Goal: Task Accomplishment & Management: Complete application form

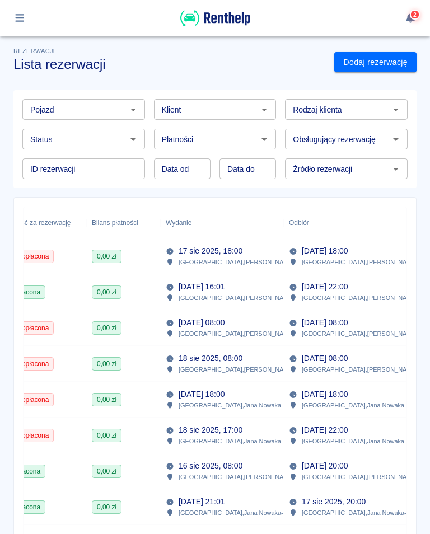
scroll to position [0, 379]
click at [199, 471] on p "16 sie 2025, 08:00" at bounding box center [211, 466] width 64 height 12
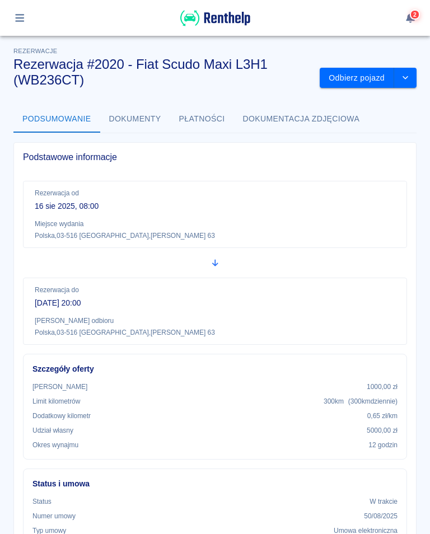
click at [363, 79] on button "Odbierz pojazd" at bounding box center [357, 78] width 74 height 21
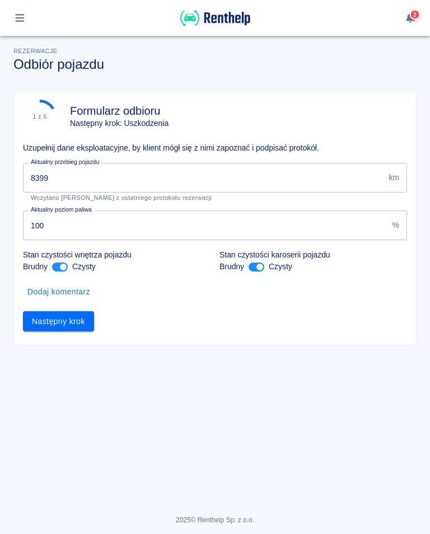
click at [64, 187] on input "8399" at bounding box center [203, 178] width 361 height 30
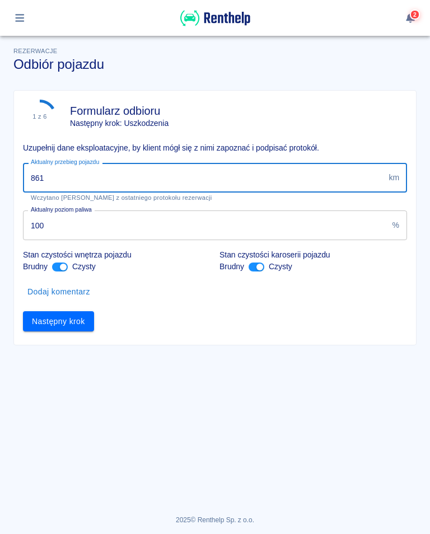
type input "8617"
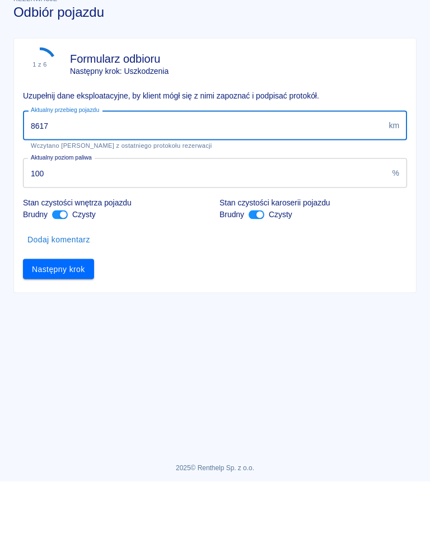
click at [69, 311] on button "Następny krok" at bounding box center [58, 321] width 71 height 21
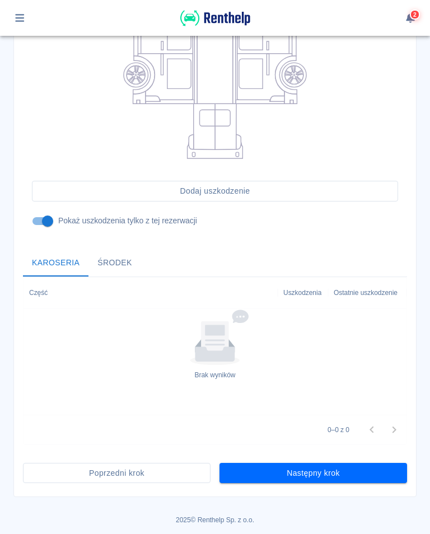
scroll to position [246, 0]
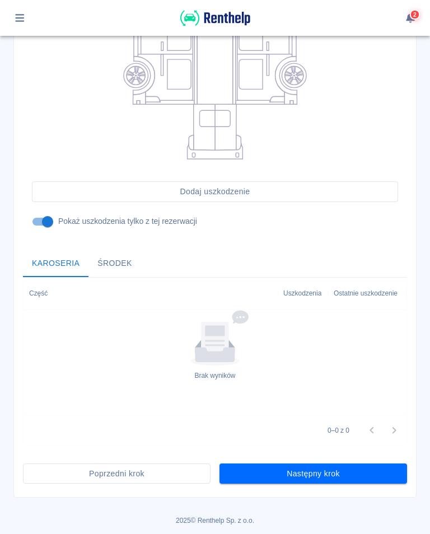
click at [320, 478] on button "Następny krok" at bounding box center [313, 474] width 188 height 21
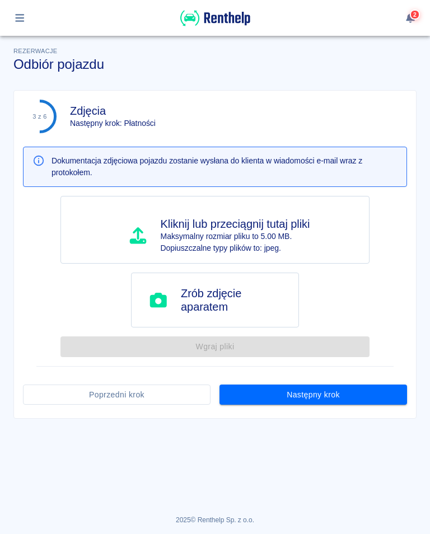
scroll to position [0, 0]
click at [315, 398] on button "Następny krok" at bounding box center [313, 395] width 188 height 21
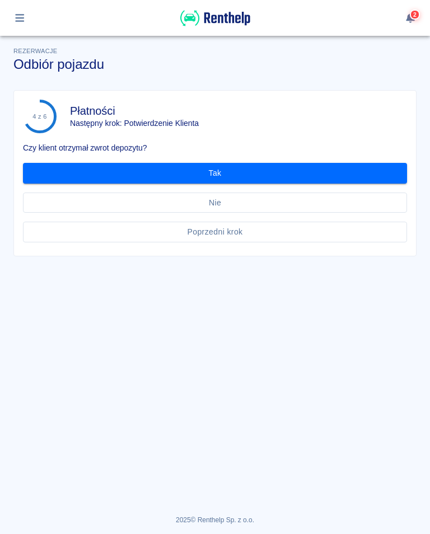
click at [219, 170] on button "Tak" at bounding box center [215, 173] width 384 height 21
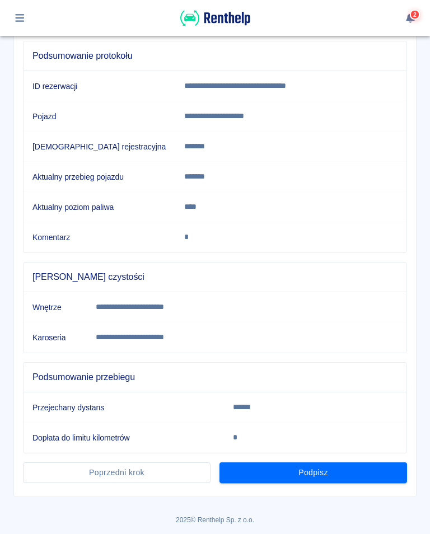
scroll to position [122, 0]
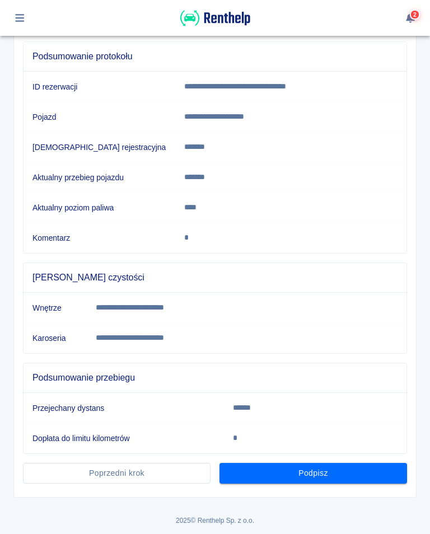
click at [321, 474] on button "Podpisz" at bounding box center [313, 473] width 188 height 21
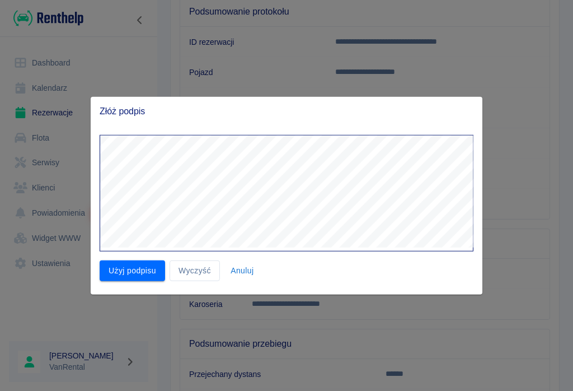
click at [429, 373] on div at bounding box center [286, 195] width 573 height 391
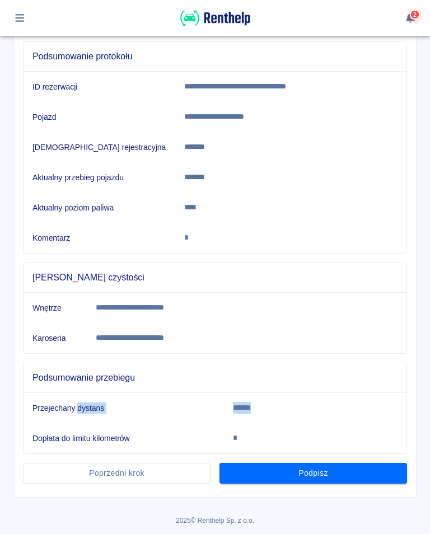
click at [315, 479] on button "Podpisz" at bounding box center [313, 473] width 188 height 21
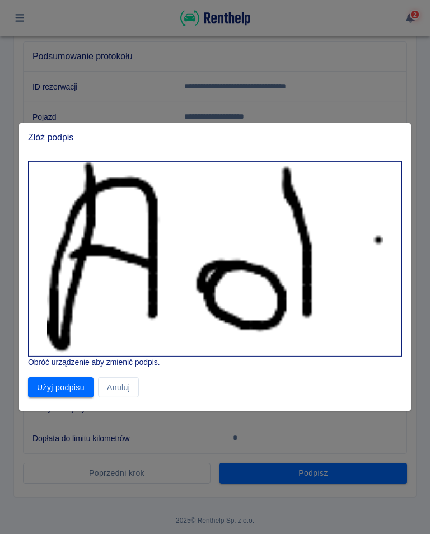
click at [123, 394] on button "Anuluj" at bounding box center [118, 387] width 41 height 21
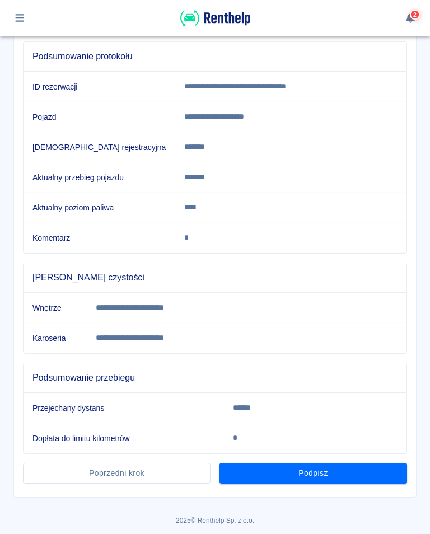
click at [307, 482] on button "Podpisz" at bounding box center [313, 473] width 188 height 21
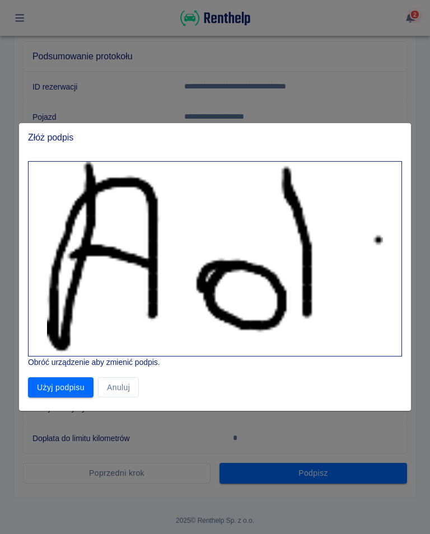
click at [58, 391] on button "Użyj podpisu" at bounding box center [61, 387] width 66 height 21
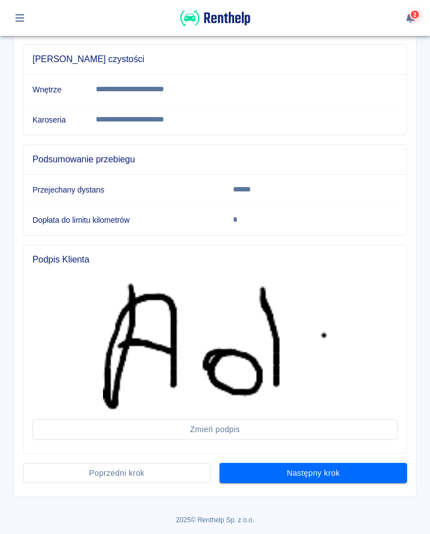
scroll to position [339, 0]
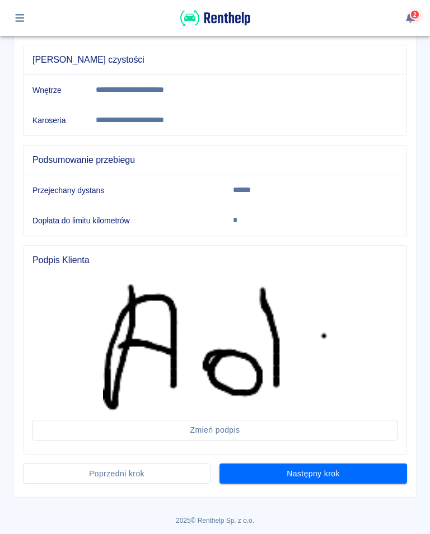
click at [307, 482] on button "Następny krok" at bounding box center [313, 474] width 188 height 21
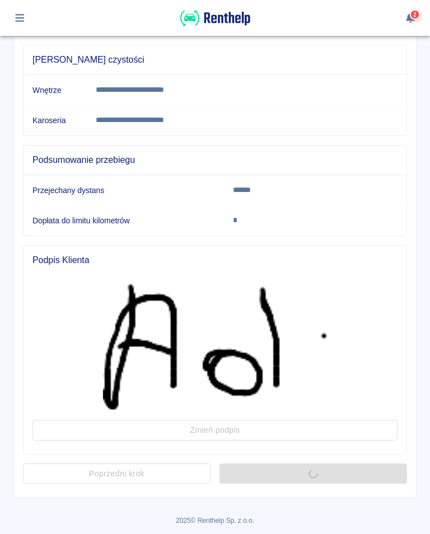
click at [326, 476] on div "Następny krok" at bounding box center [309, 470] width 197 height 30
click at [316, 478] on div "Następny krok" at bounding box center [309, 470] width 197 height 30
click at [319, 479] on div "Następny krok" at bounding box center [309, 470] width 197 height 30
click at [317, 474] on div "Następny krok" at bounding box center [309, 470] width 197 height 30
click at [312, 479] on div "Następny krok" at bounding box center [309, 470] width 197 height 30
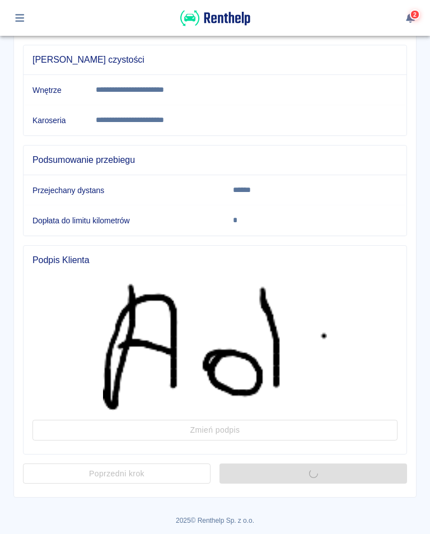
click at [315, 479] on div "Następny krok" at bounding box center [309, 470] width 197 height 30
click at [321, 482] on main "**********" at bounding box center [215, 93] width 430 height 810
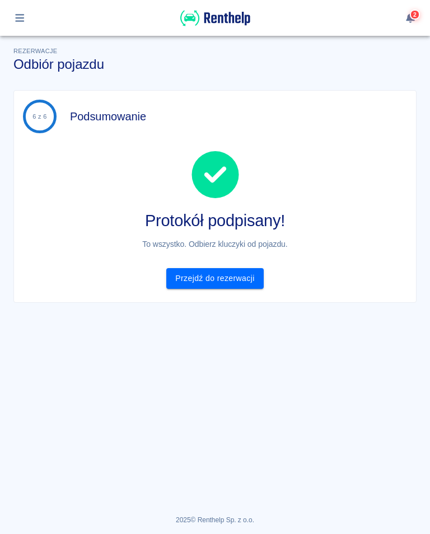
click at [231, 286] on link "Przejdź do rezerwacji" at bounding box center [214, 278] width 97 height 21
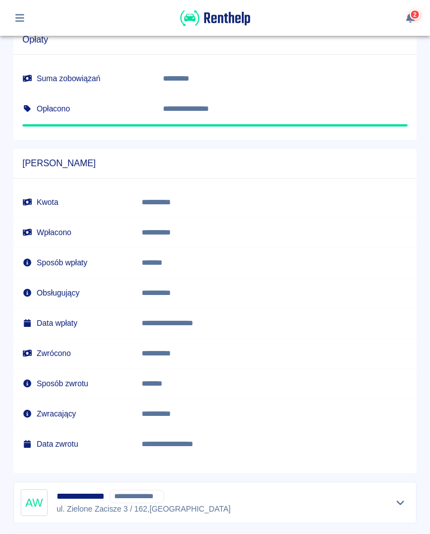
scroll to position [789, 0]
